Goal: Task Accomplishment & Management: Use online tool/utility

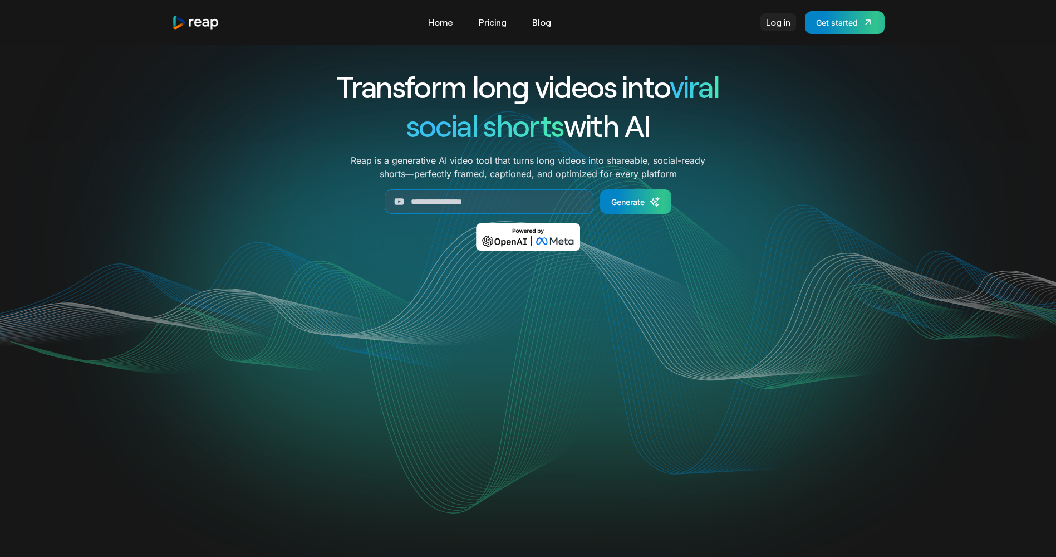
click at [768, 27] on link "Log in" at bounding box center [778, 22] width 36 height 18
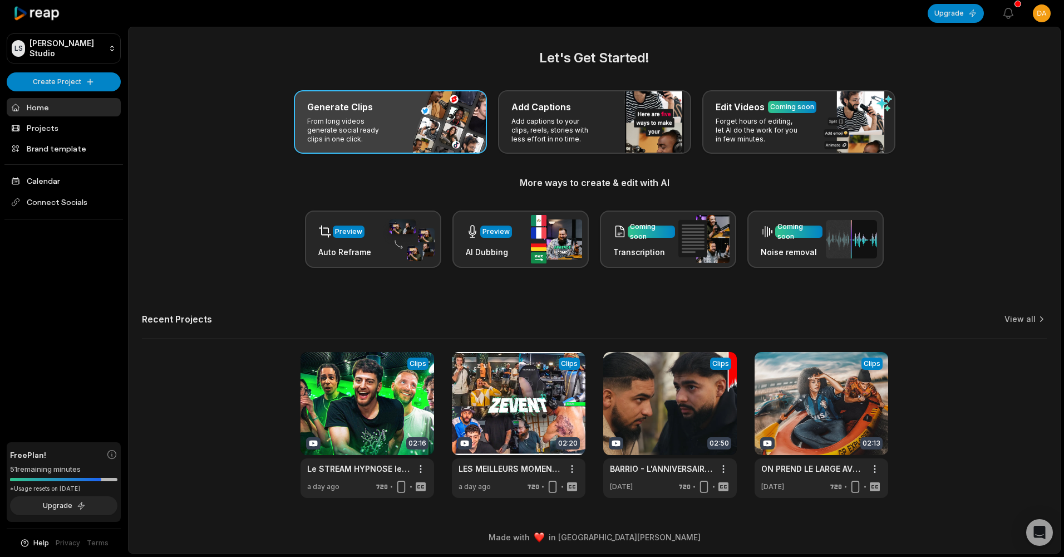
click at [409, 120] on div "Generate Clips From long videos generate social ready clips in one click." at bounding box center [390, 121] width 193 height 63
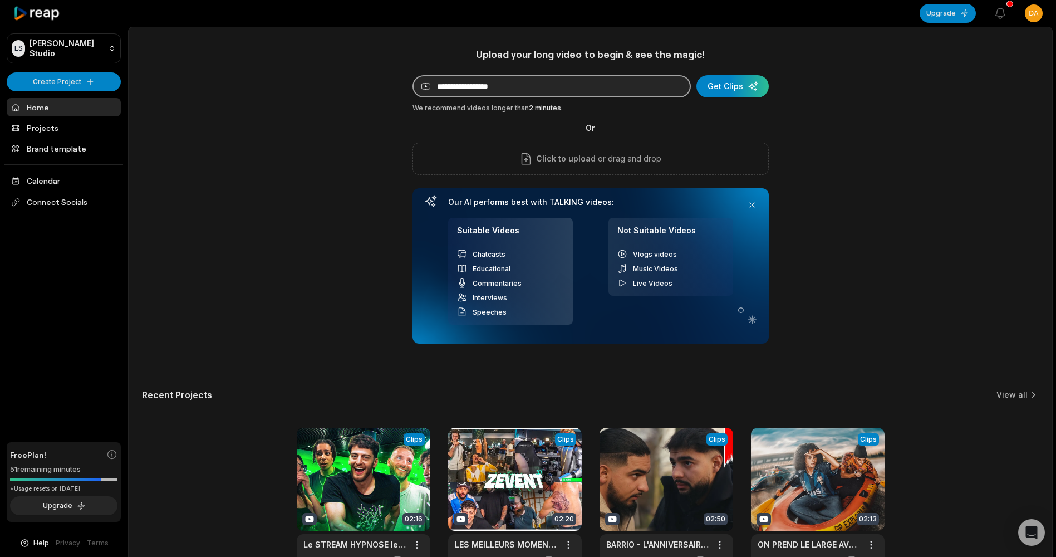
click at [466, 93] on input at bounding box center [551, 86] width 278 height 22
paste input "**********"
type input "**********"
click at [716, 103] on div "We recommend videos longer than 2 minutes ." at bounding box center [590, 108] width 356 height 10
click at [721, 95] on div "submit" at bounding box center [732, 86] width 72 height 22
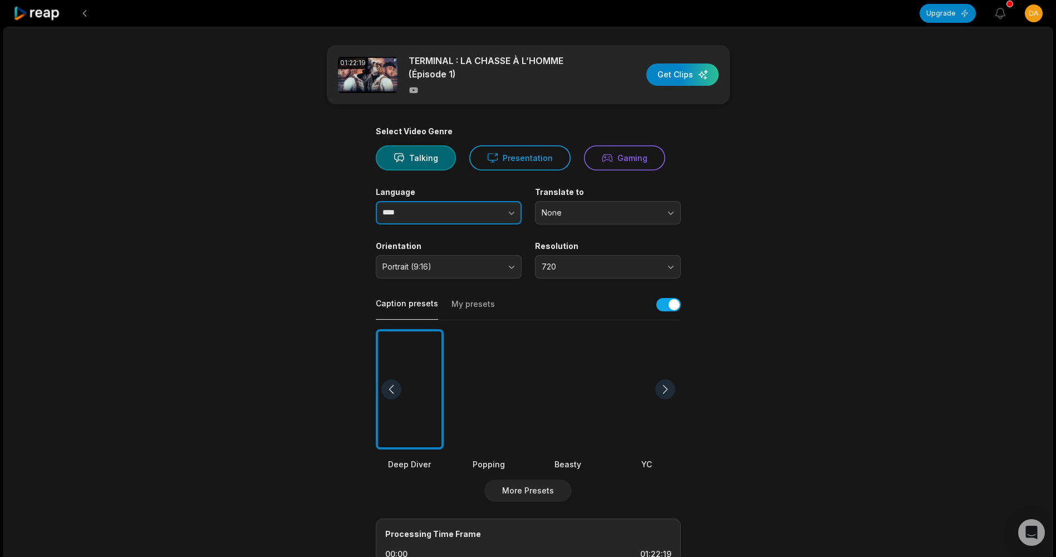
click at [494, 208] on button "button" at bounding box center [488, 212] width 63 height 23
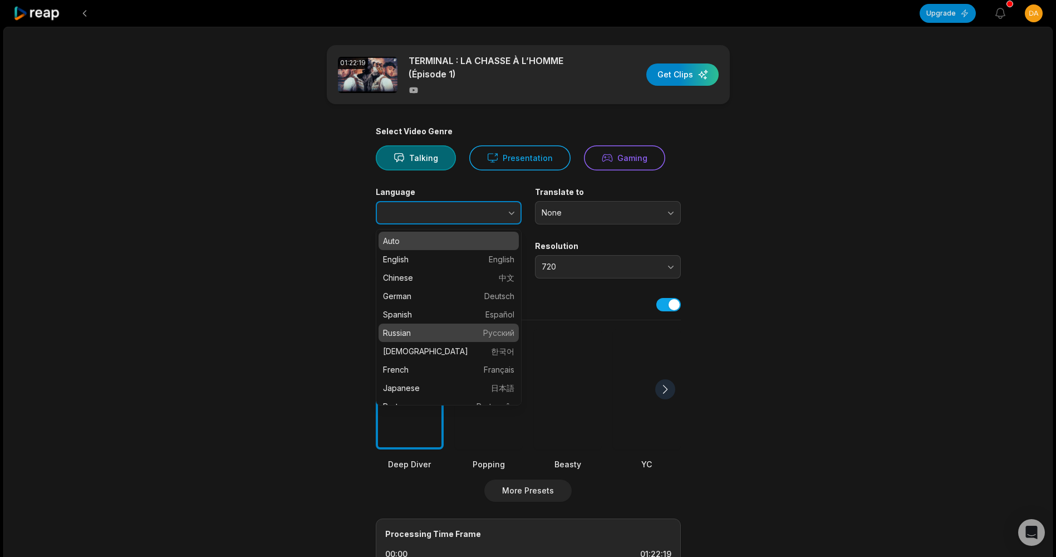
scroll to position [56, 0]
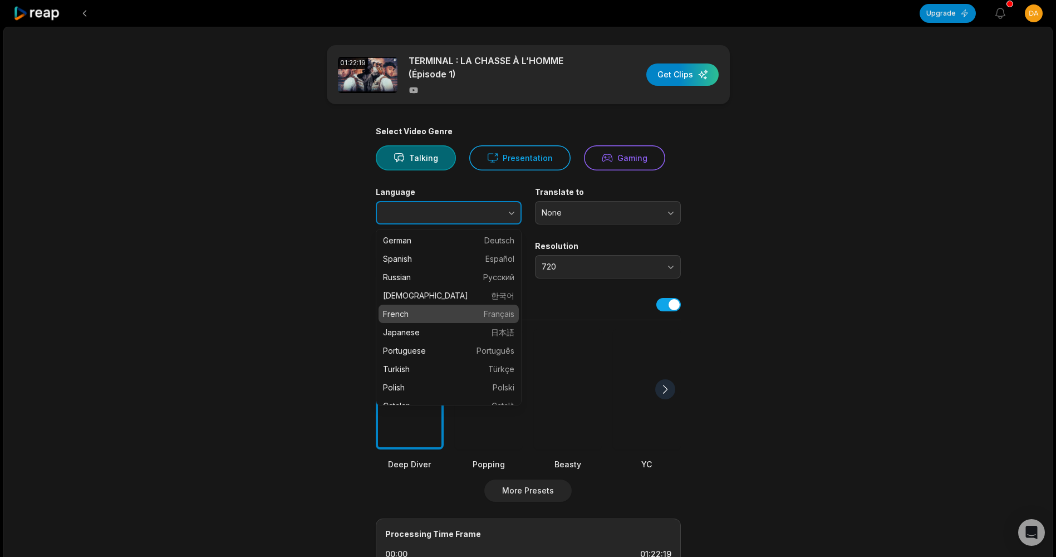
type input "******"
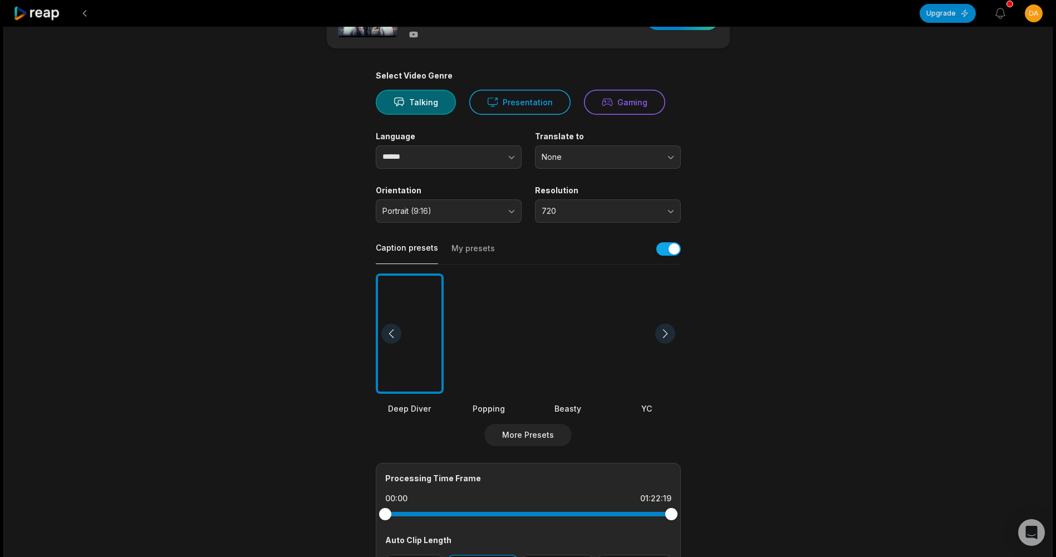
click at [665, 333] on div at bounding box center [665, 333] width 20 height 20
click at [663, 334] on div at bounding box center [665, 333] width 20 height 20
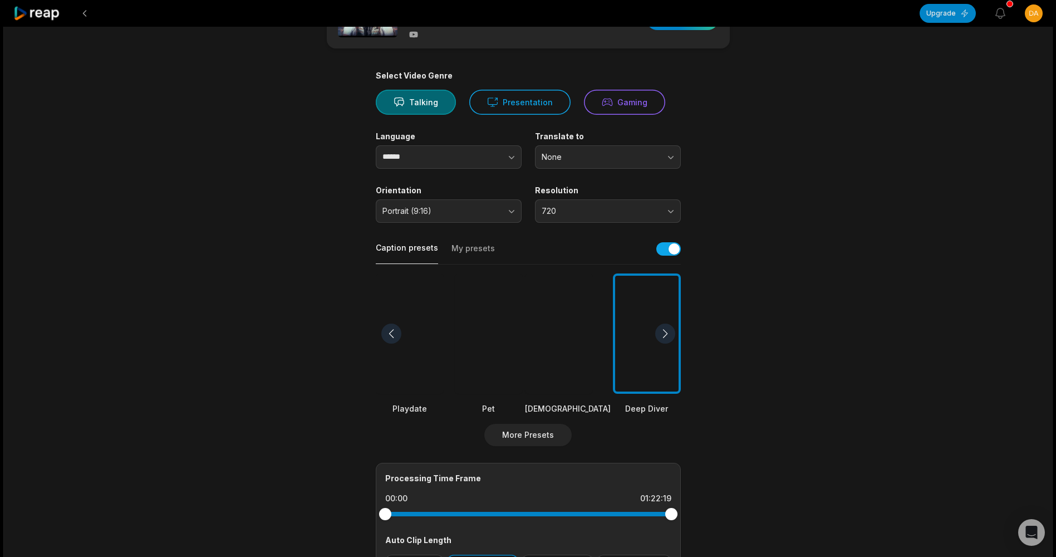
click at [562, 333] on div at bounding box center [568, 333] width 86 height 121
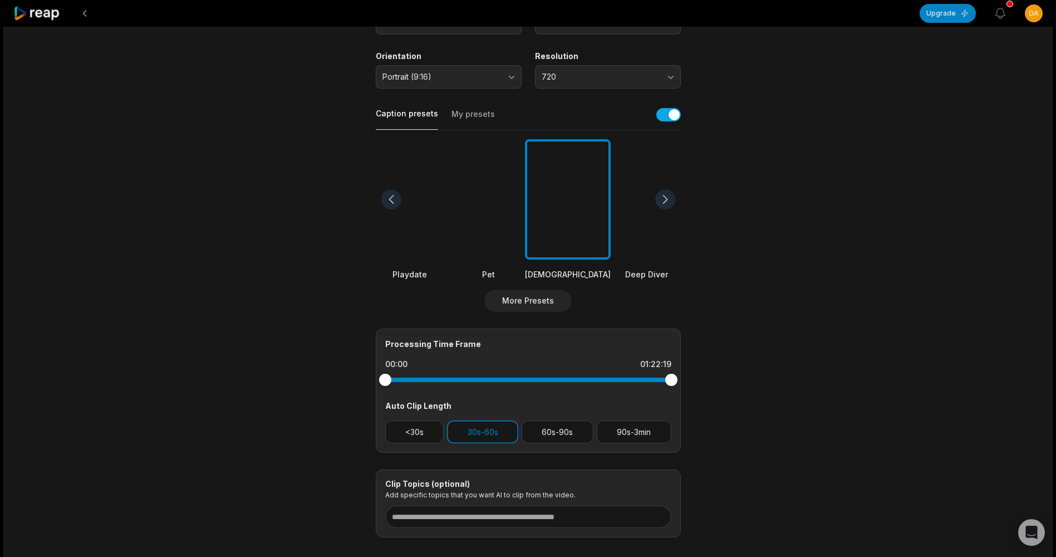
scroll to position [223, 0]
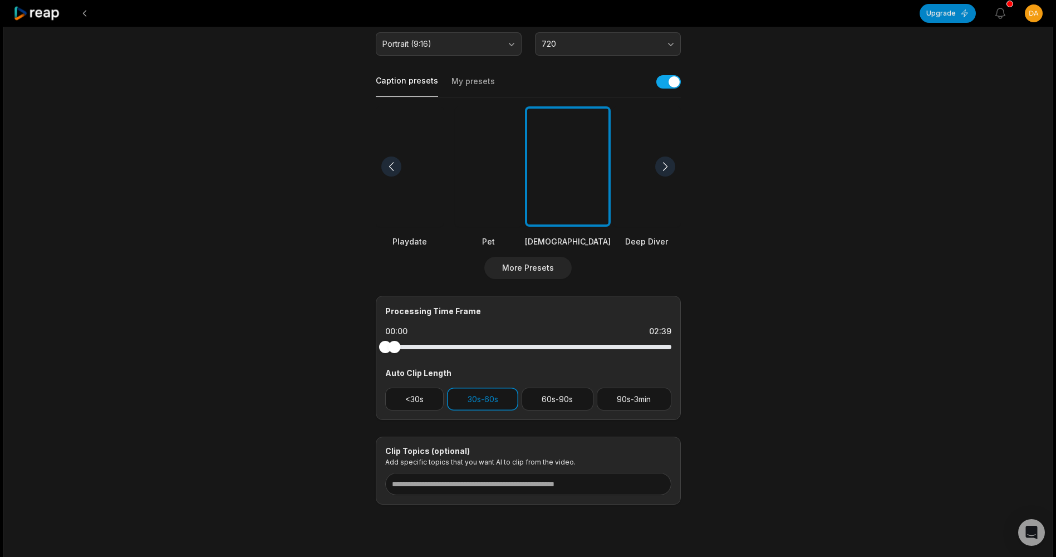
drag, startPoint x: 671, startPoint y: 347, endPoint x: 383, endPoint y: 345, distance: 287.8
click at [385, 345] on div at bounding box center [528, 347] width 286 height 4
click at [442, 393] on button "<30s" at bounding box center [414, 398] width 59 height 23
click at [518, 401] on div "<30s 30s-60s 60s-90s 90s-3min" at bounding box center [528, 398] width 286 height 23
click at [490, 400] on button "30s-60s" at bounding box center [482, 398] width 71 height 23
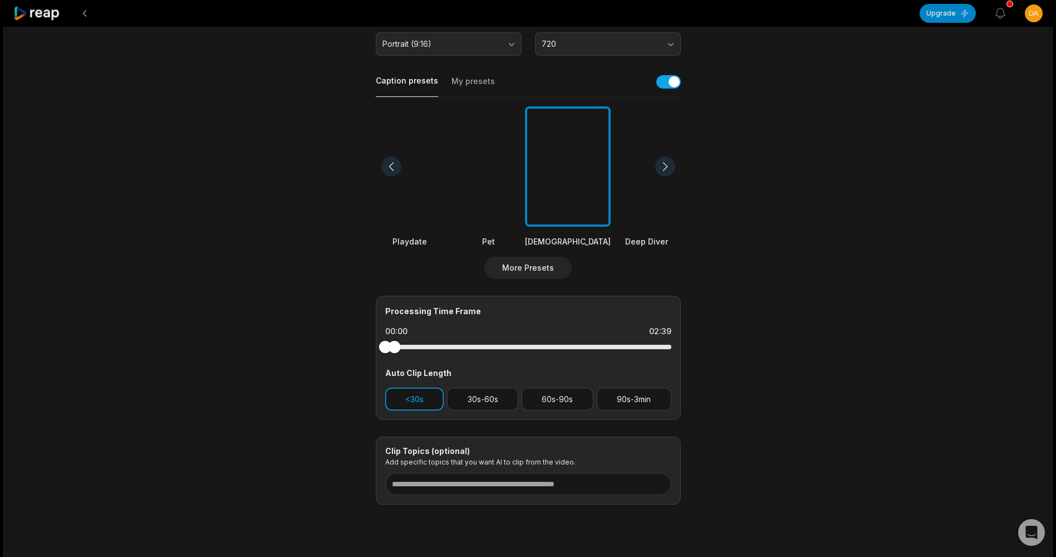
click at [431, 389] on button "<30s" at bounding box center [414, 398] width 59 height 23
click at [494, 395] on button "30s-60s" at bounding box center [482, 398] width 71 height 23
drag, startPoint x: 392, startPoint y: 392, endPoint x: 398, endPoint y: 390, distance: 6.5
click at [393, 391] on button "<30s" at bounding box center [414, 398] width 59 height 23
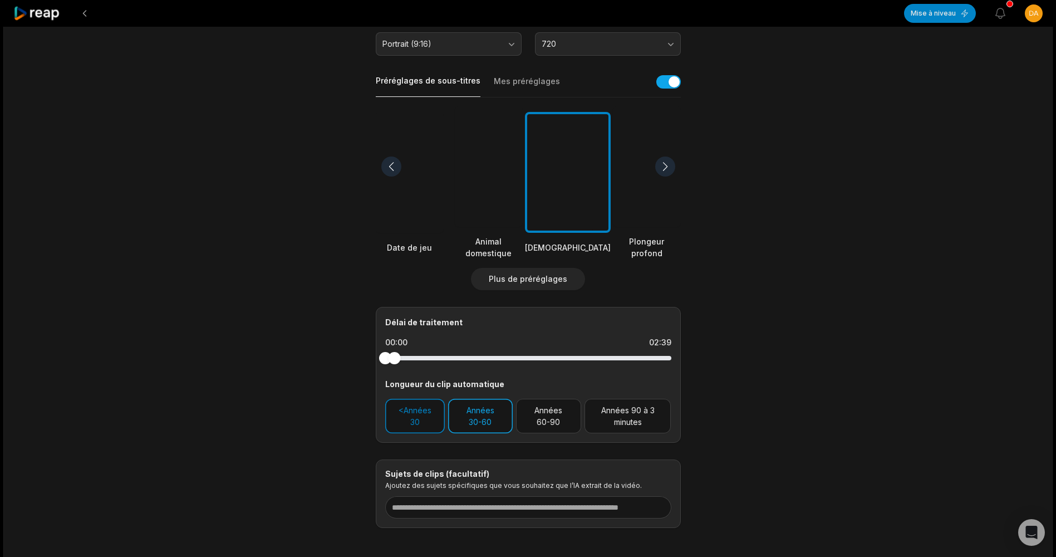
click at [501, 421] on button "Années 30-60" at bounding box center [480, 416] width 65 height 35
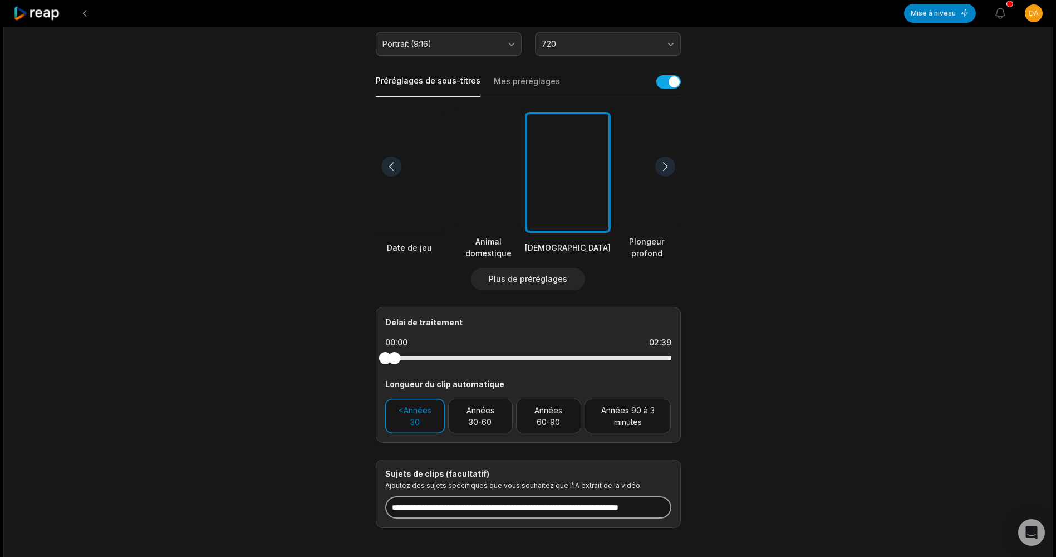
click at [452, 507] on input at bounding box center [528, 507] width 286 height 22
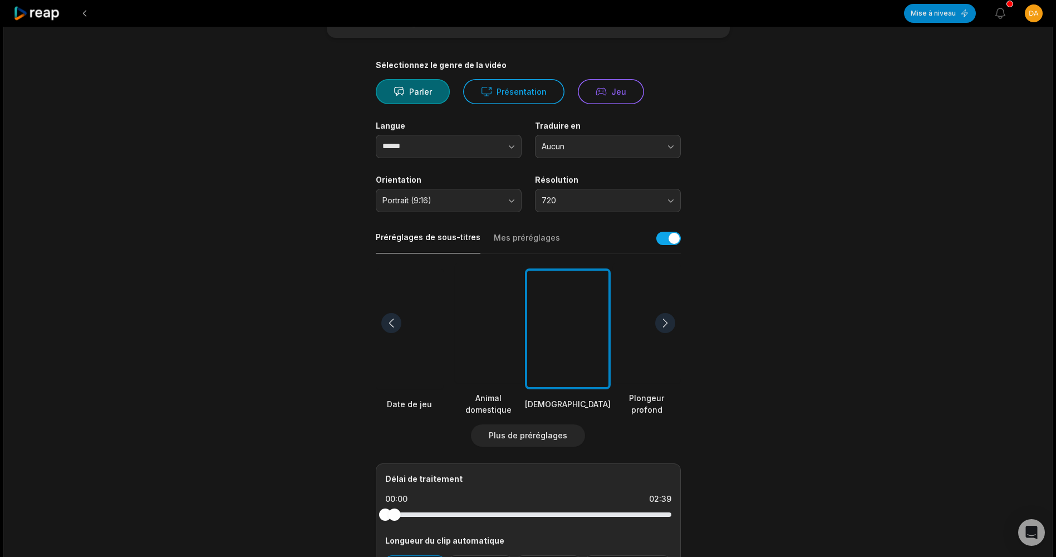
scroll to position [0, 0]
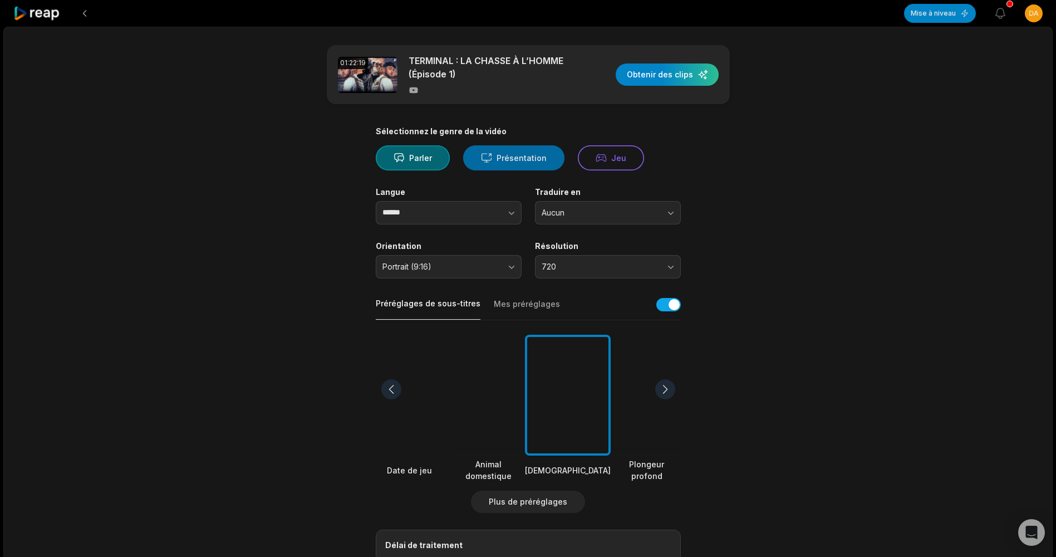
type input "****"
click at [524, 158] on font "Présentation" at bounding box center [521, 158] width 50 height 12
click at [578, 157] on button "Jeu" at bounding box center [611, 157] width 66 height 25
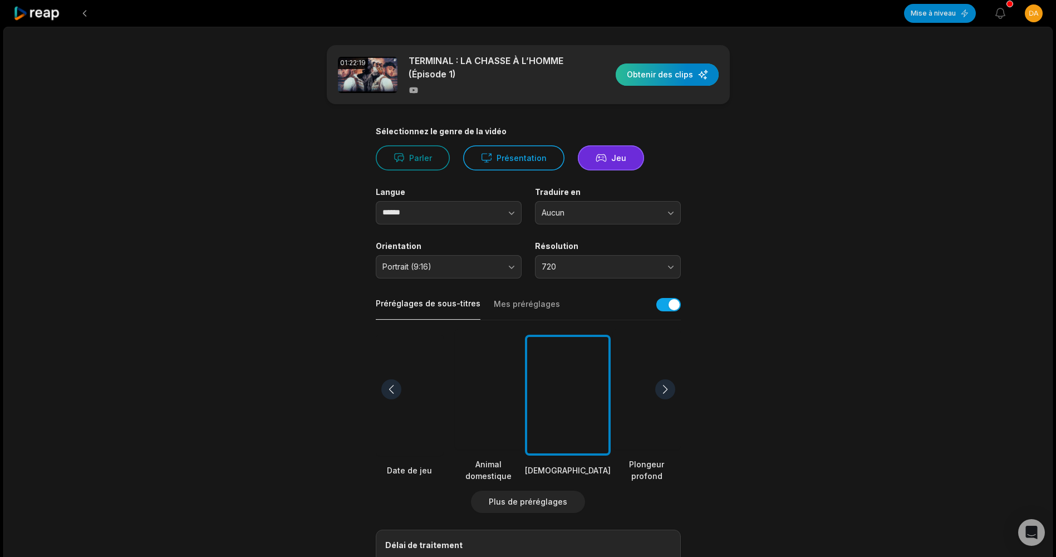
click at [668, 74] on div "button" at bounding box center [667, 74] width 103 height 22
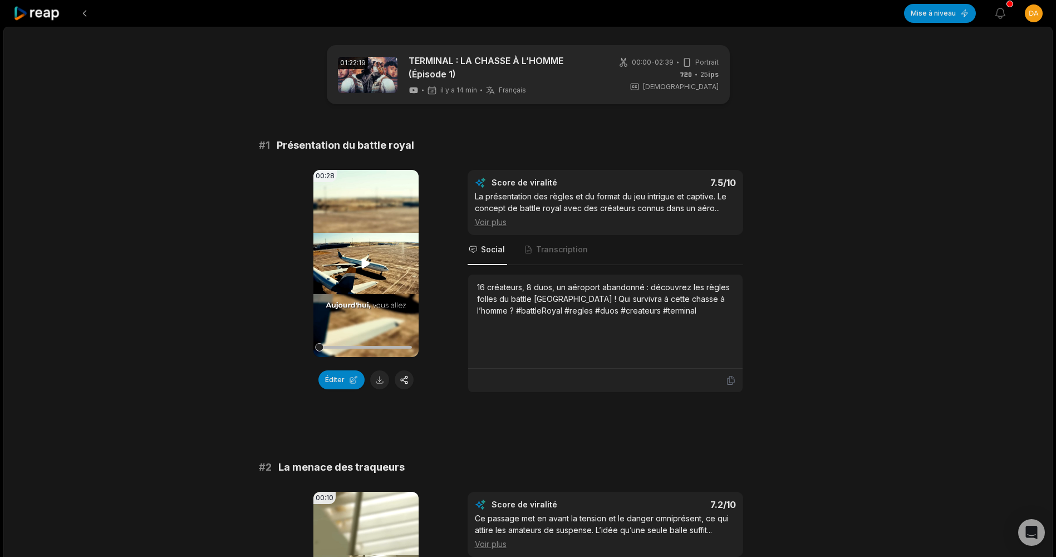
click at [371, 250] on video "Your browser does not support mp4 format." at bounding box center [365, 263] width 105 height 187
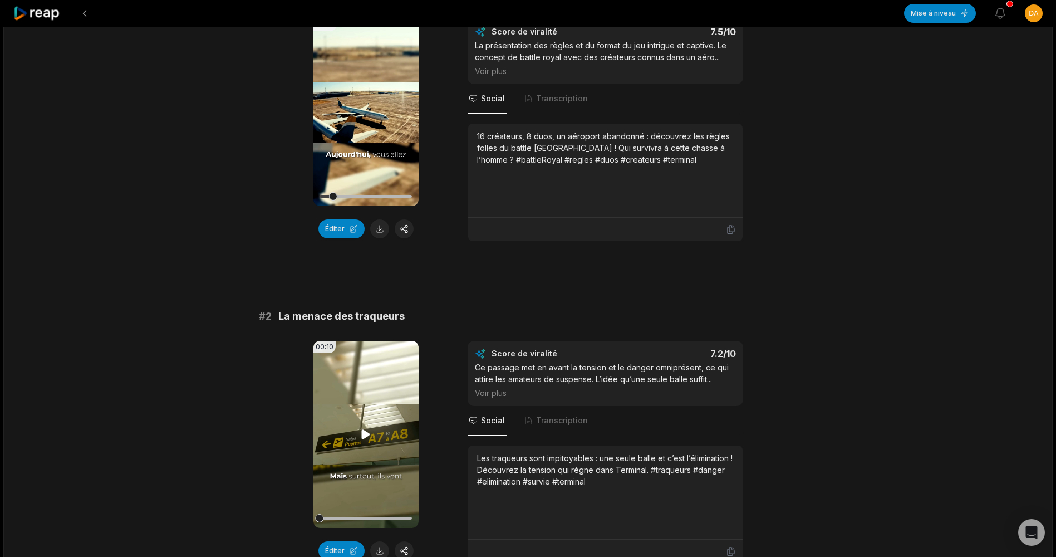
scroll to position [167, 0]
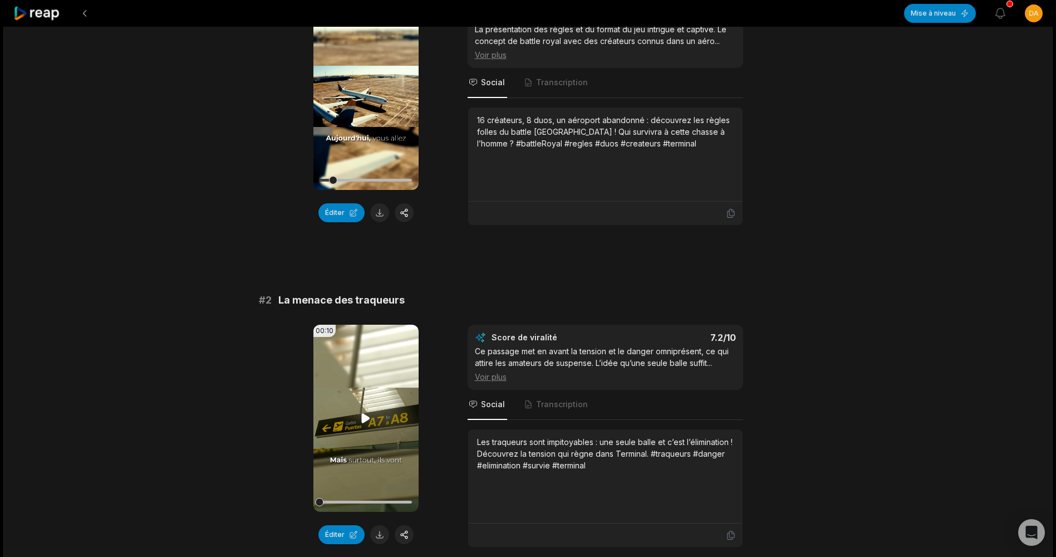
click at [383, 358] on video "Your browser does not support mp4 format." at bounding box center [365, 417] width 105 height 187
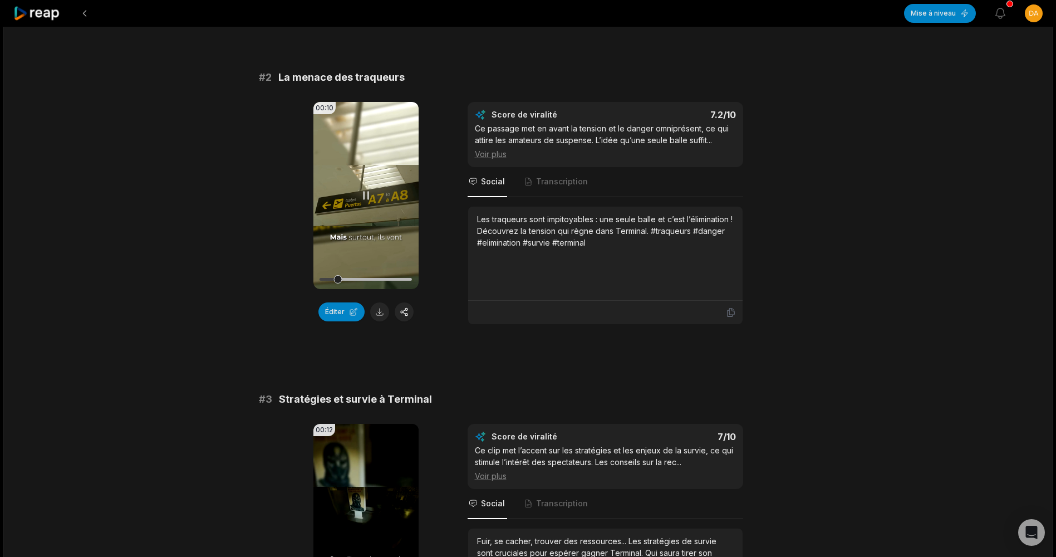
click at [375, 215] on video "Your browser does not support mp4 format." at bounding box center [365, 195] width 105 height 187
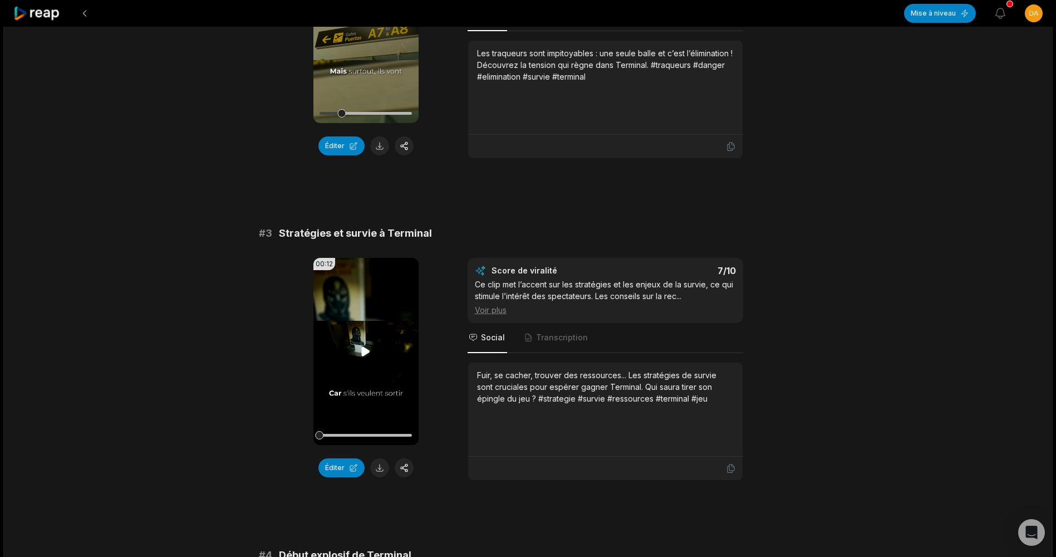
scroll to position [557, 0]
click at [365, 308] on video "Your browser does not support mp4 format." at bounding box center [365, 350] width 105 height 187
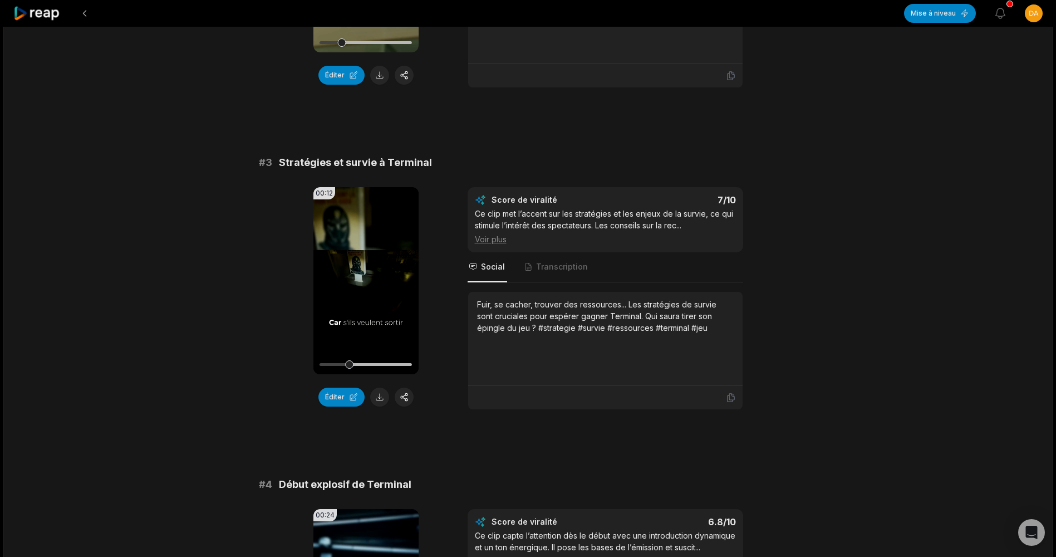
scroll to position [835, 0]
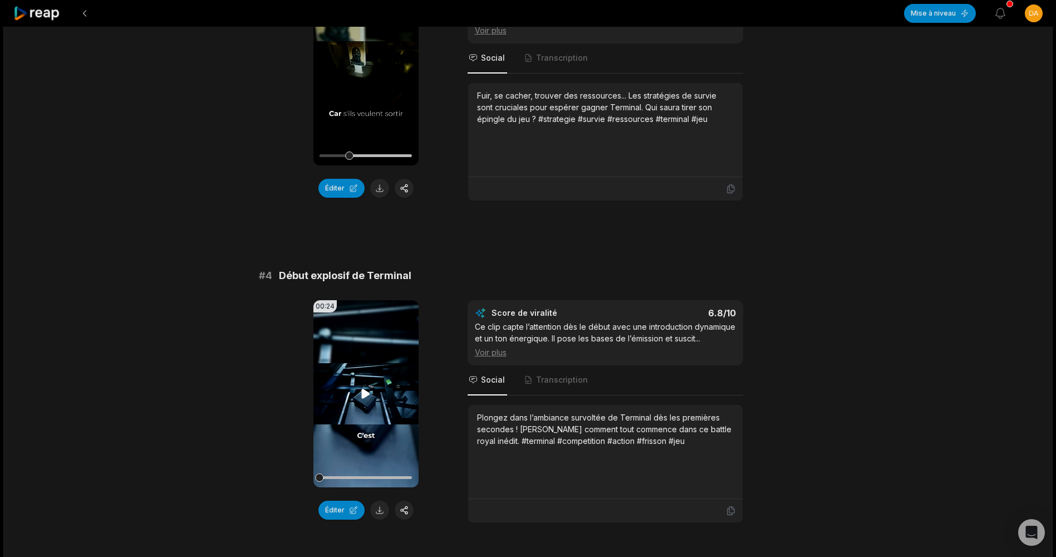
click at [361, 354] on video "Your browser does not support mp4 format." at bounding box center [365, 393] width 105 height 187
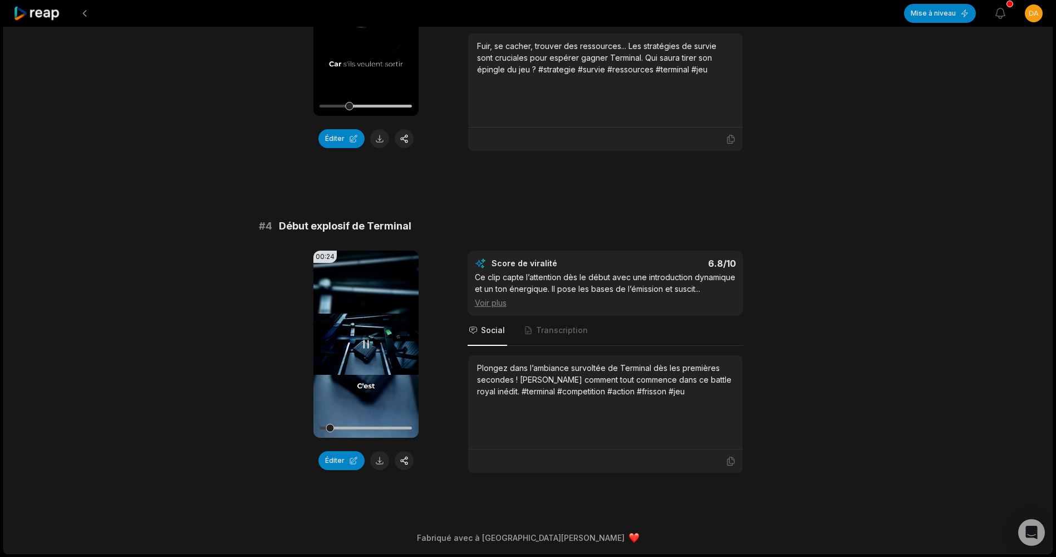
scroll to position [885, 0]
click at [381, 460] on button at bounding box center [379, 459] width 19 height 19
click at [370, 356] on video "Your browser does not support mp4 format." at bounding box center [365, 343] width 105 height 187
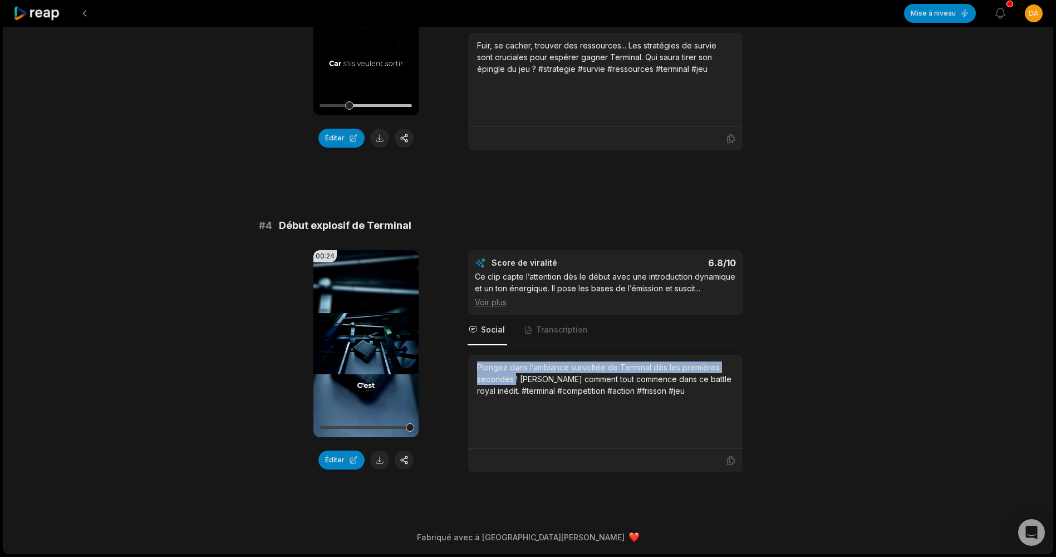
drag, startPoint x: 479, startPoint y: 365, endPoint x: 514, endPoint y: 377, distance: 37.7
click at [514, 377] on div "Plongez dans l’ambiance survoltée de Terminal dès les premières secondes ! [PER…" at bounding box center [605, 378] width 257 height 35
copy div "Plongez dans l’ambiance survoltée de Terminal dès les premières secondes"
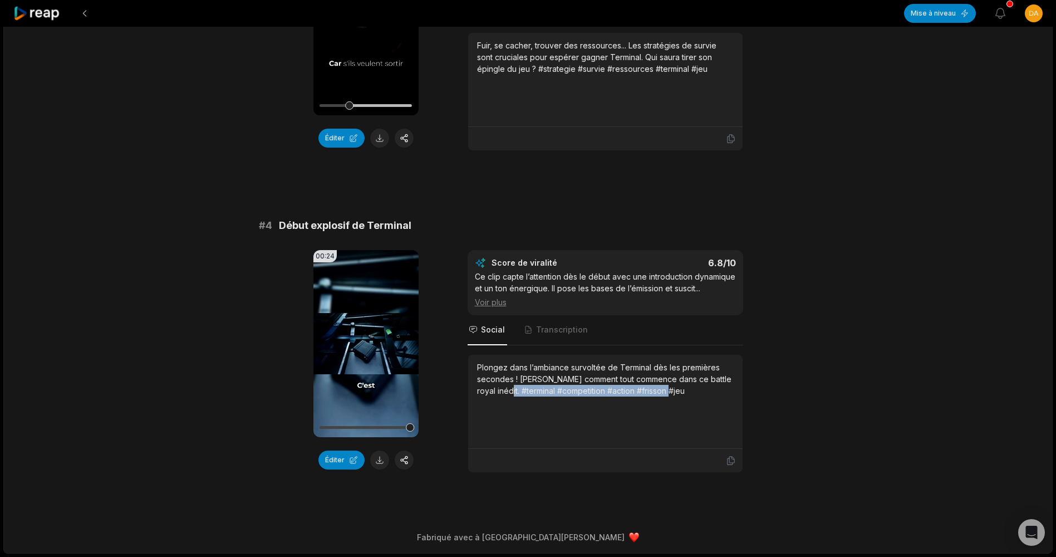
drag, startPoint x: 503, startPoint y: 391, endPoint x: 671, endPoint y: 397, distance: 168.2
click at [671, 397] on div "Plongez dans l’ambiance survoltée de Terminal dès les premières secondes ! [PER…" at bounding box center [605, 401] width 257 height 80
copy div "#terminal #competition #action #frisson #jeu"
